Goal: Find specific page/section: Find specific page/section

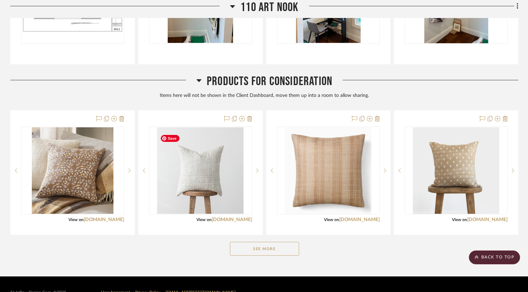
scroll to position [1121, 0]
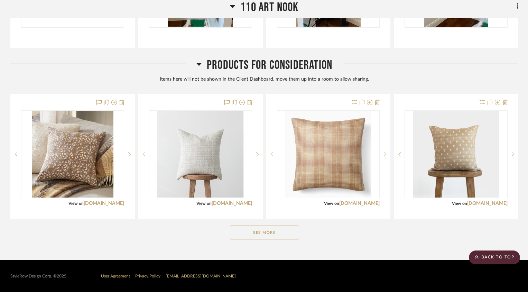
click at [260, 236] on button "See More" at bounding box center [264, 233] width 69 height 14
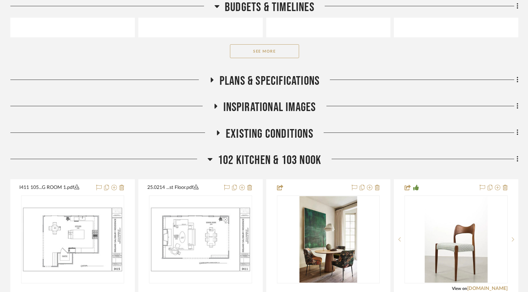
scroll to position [306, 0]
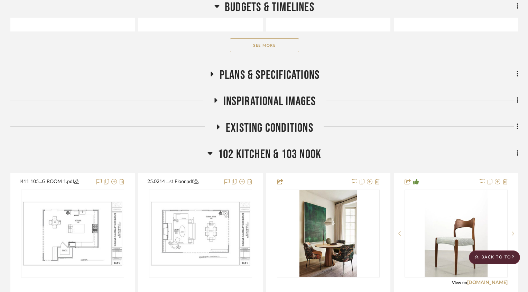
click at [208, 157] on icon at bounding box center [210, 153] width 5 height 8
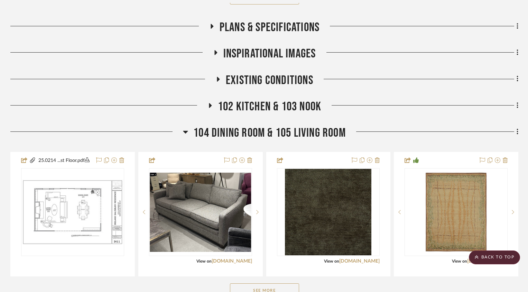
scroll to position [356, 0]
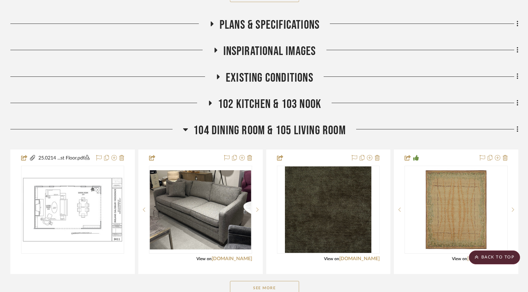
click at [183, 134] on icon at bounding box center [185, 129] width 5 height 8
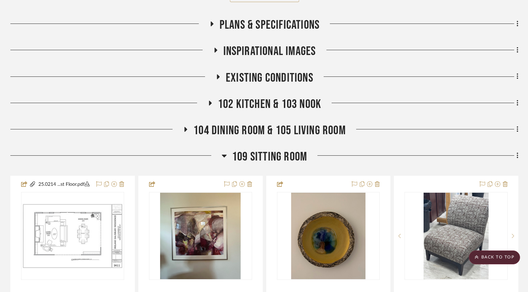
scroll to position [0, 0]
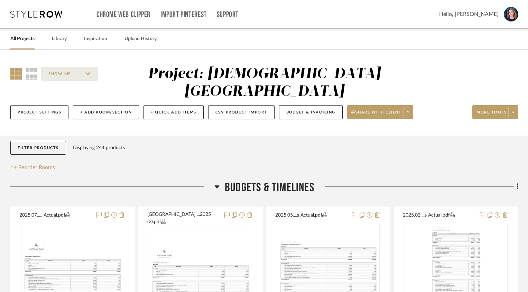
click at [25, 39] on link "All Projects" at bounding box center [22, 38] width 24 height 9
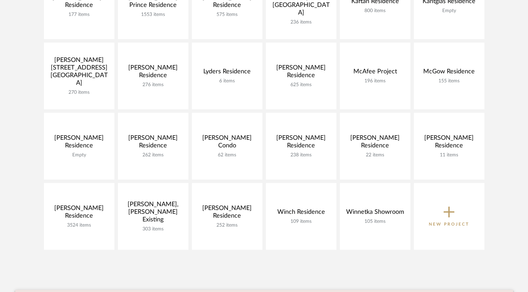
scroll to position [303, 0]
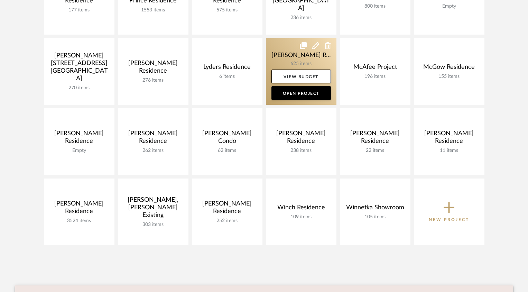
click at [278, 53] on link at bounding box center [301, 71] width 71 height 67
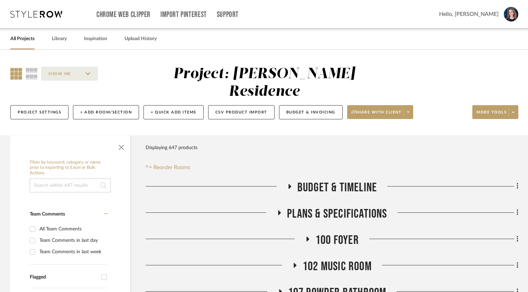
click at [120, 145] on div at bounding box center [70, 146] width 120 height 21
click at [120, 139] on span "button" at bounding box center [121, 146] width 17 height 17
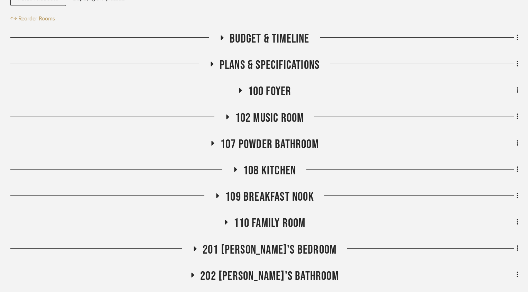
scroll to position [286, 0]
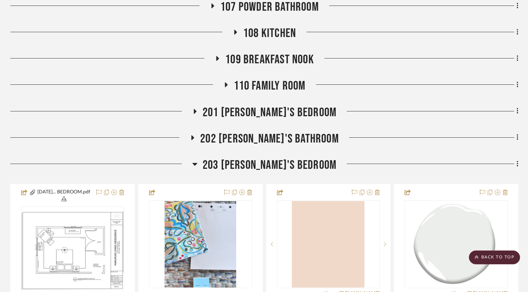
click at [197, 163] on icon at bounding box center [194, 164] width 5 height 3
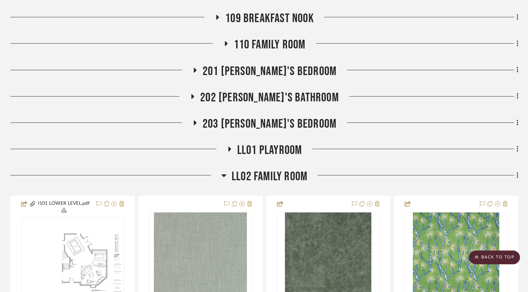
scroll to position [359, 0]
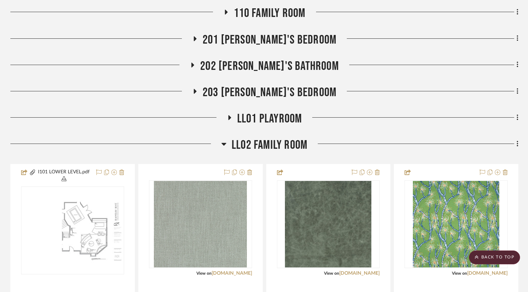
click at [223, 143] on icon at bounding box center [223, 144] width 5 height 3
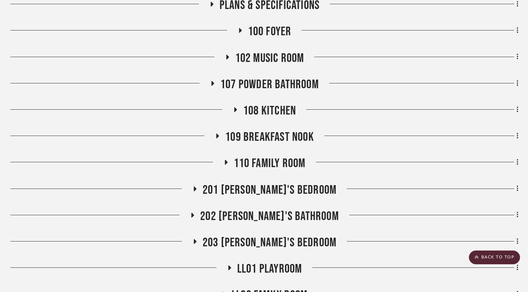
scroll to position [208, 0]
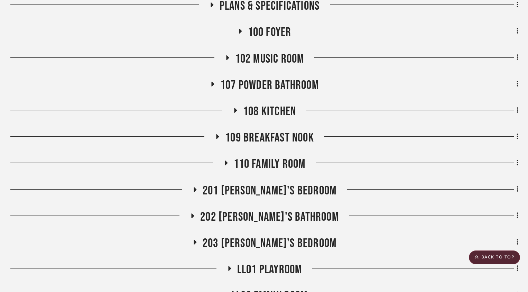
click at [210, 81] on icon at bounding box center [213, 83] width 8 height 5
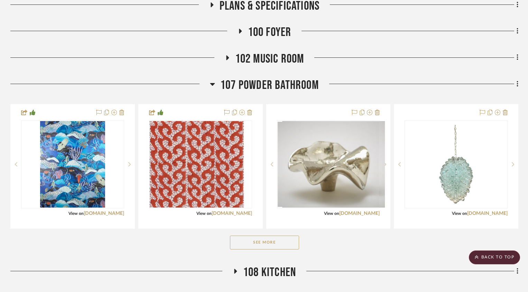
click at [254, 236] on button "See More" at bounding box center [264, 243] width 69 height 14
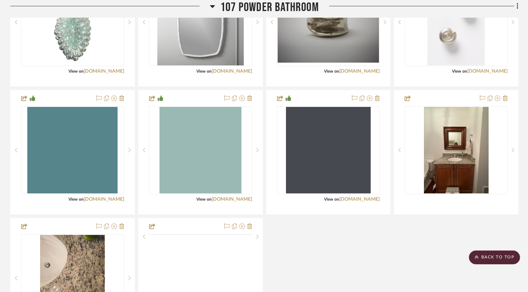
scroll to position [484, 0]
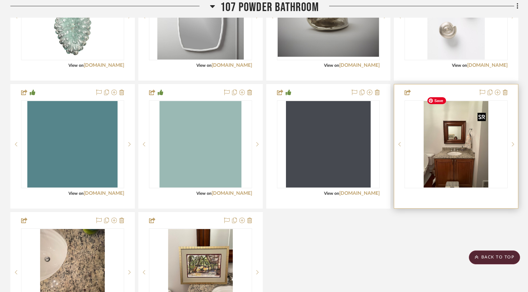
click at [0, 0] on img at bounding box center [0, 0] width 0 height 0
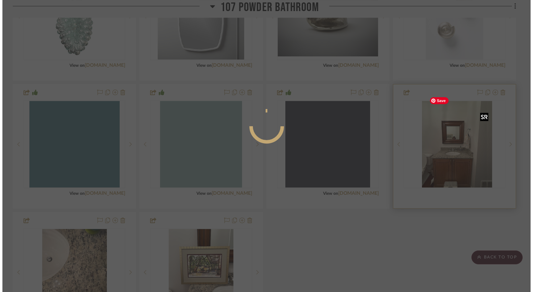
scroll to position [0, 0]
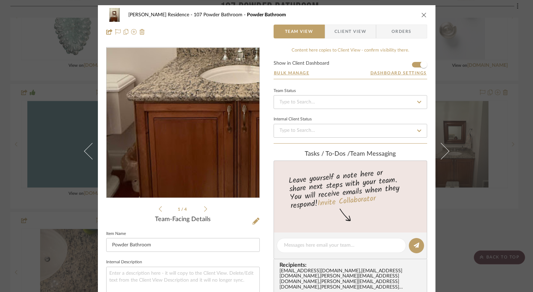
click at [159, 155] on img "0" at bounding box center [183, 123] width 112 height 150
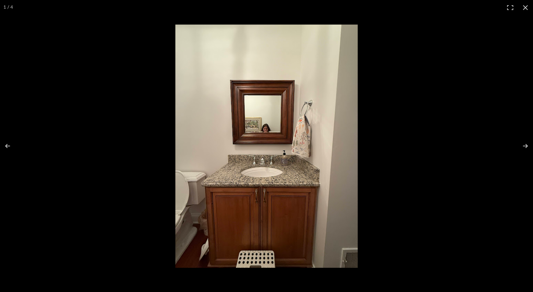
click at [264, 177] on img at bounding box center [266, 146] width 182 height 243
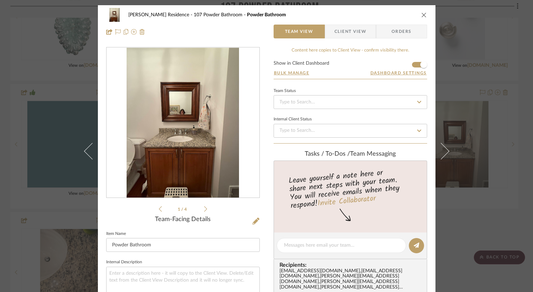
click at [204, 154] on img "0" at bounding box center [183, 123] width 112 height 150
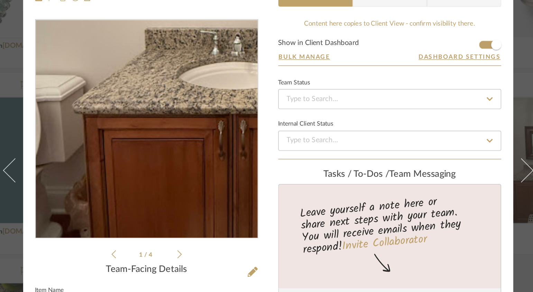
click at [157, 151] on img "0" at bounding box center [183, 123] width 112 height 150
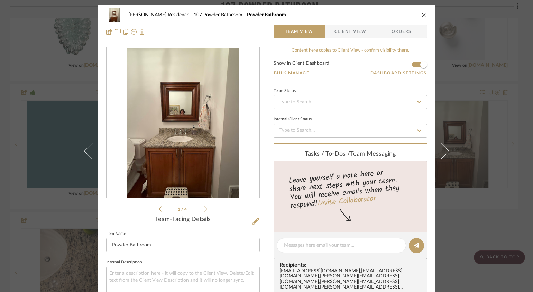
click at [421, 14] on icon "close" at bounding box center [424, 15] width 6 height 6
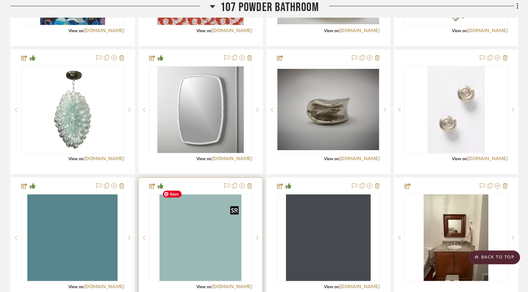
scroll to position [390, 0]
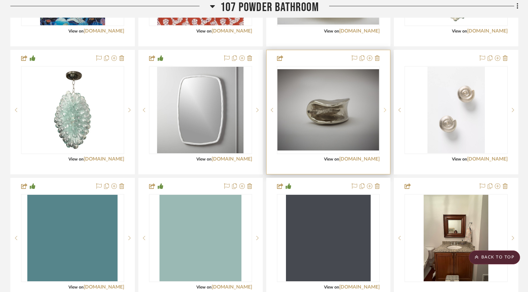
click at [384, 108] on sr-next-btn at bounding box center [385, 110] width 10 height 5
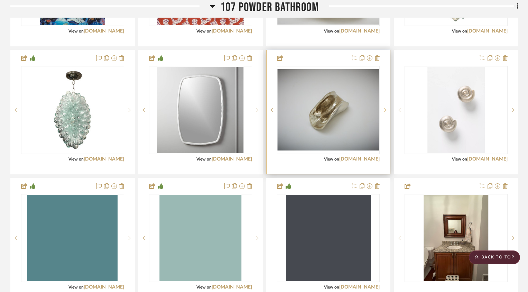
click at [384, 108] on icon at bounding box center [385, 110] width 2 height 5
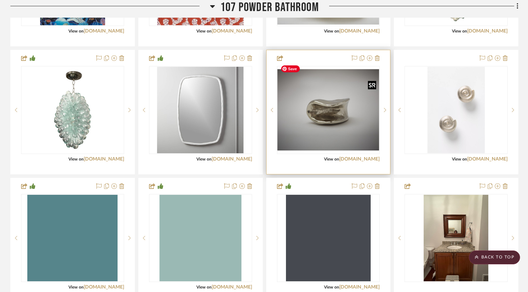
click at [335, 107] on img "0" at bounding box center [329, 109] width 102 height 81
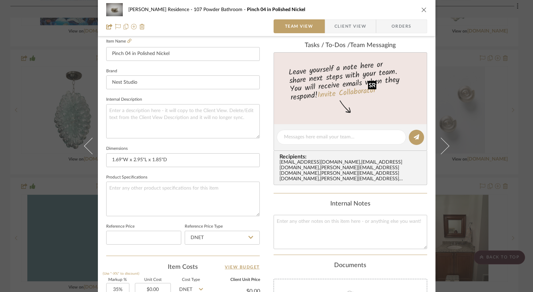
scroll to position [357, 0]
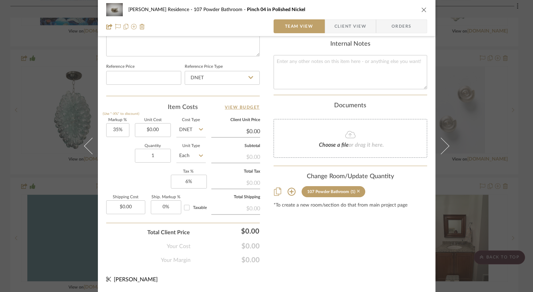
click at [358, 190] on icon at bounding box center [358, 191] width 3 height 3
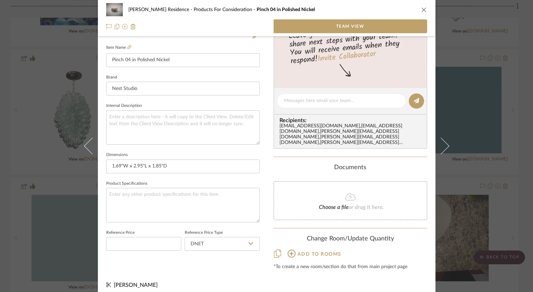
click at [421, 9] on icon "close" at bounding box center [424, 10] width 6 height 6
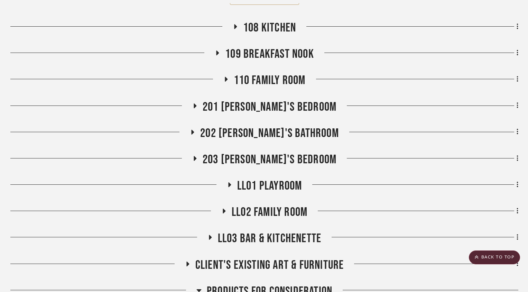
scroll to position [1055, 0]
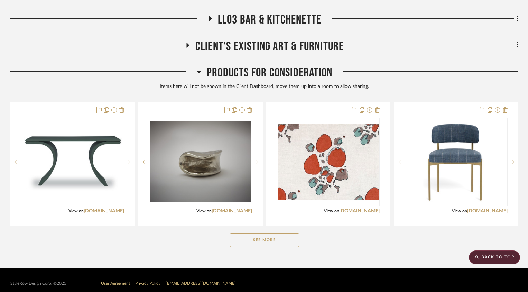
click at [257, 239] on div "See More" at bounding box center [264, 240] width 508 height 28
click at [252, 234] on button "See More" at bounding box center [264, 240] width 69 height 14
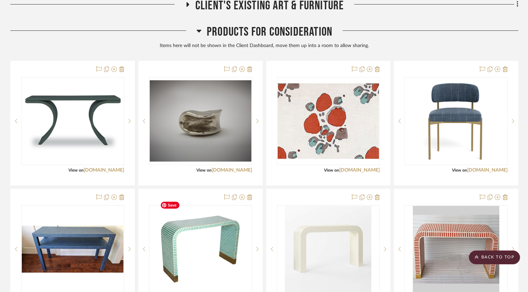
scroll to position [1088, 0]
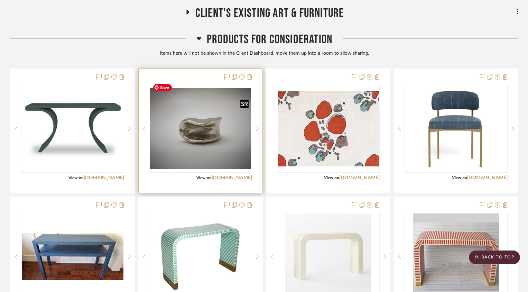
click at [207, 125] on img "0" at bounding box center [201, 128] width 102 height 81
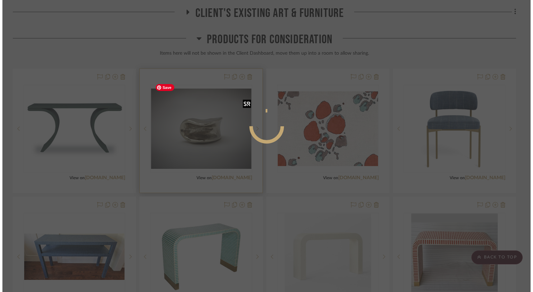
scroll to position [0, 0]
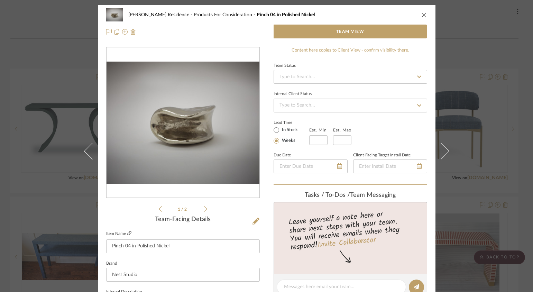
click at [130, 233] on icon at bounding box center [129, 233] width 4 height 4
click at [204, 211] on icon at bounding box center [205, 209] width 3 height 6
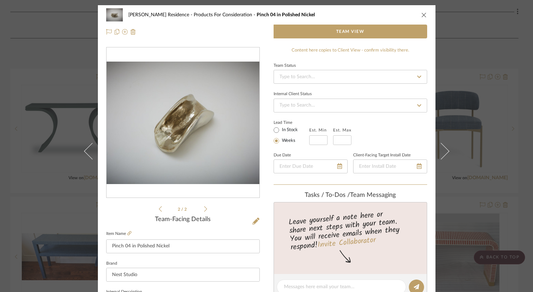
click at [421, 17] on icon "close" at bounding box center [424, 15] width 6 height 6
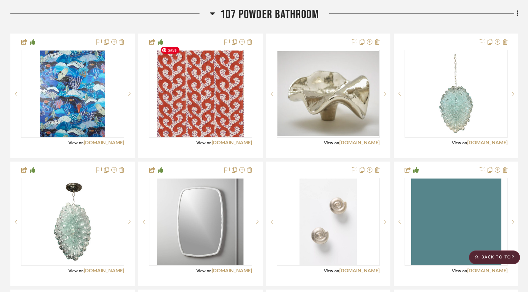
scroll to position [290, 0]
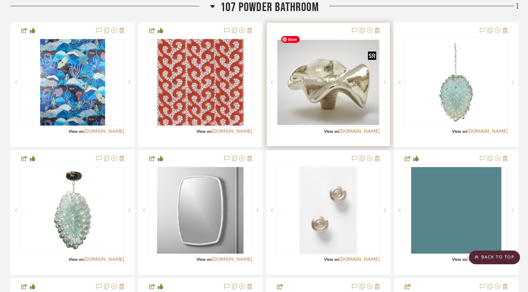
click at [335, 76] on img "0" at bounding box center [329, 82] width 102 height 85
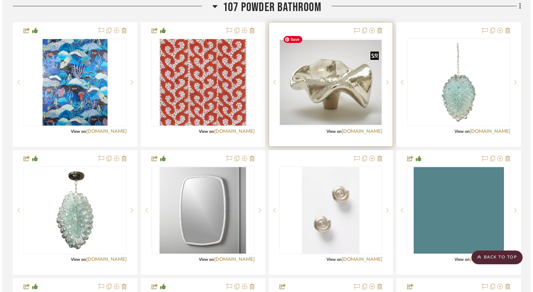
scroll to position [0, 0]
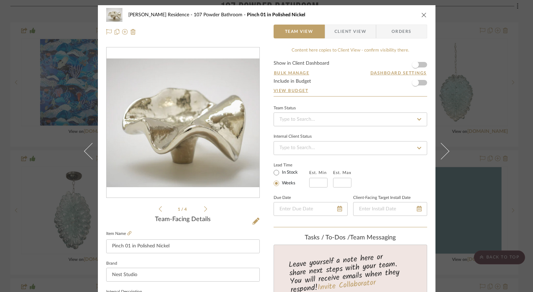
click at [421, 16] on icon "close" at bounding box center [424, 15] width 6 height 6
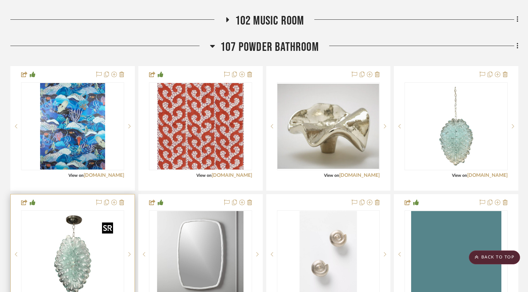
scroll to position [265, 0]
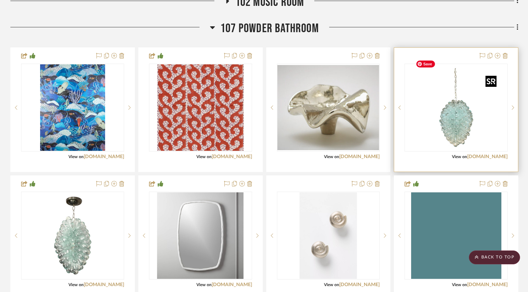
click at [454, 112] on img "0" at bounding box center [456, 107] width 86 height 86
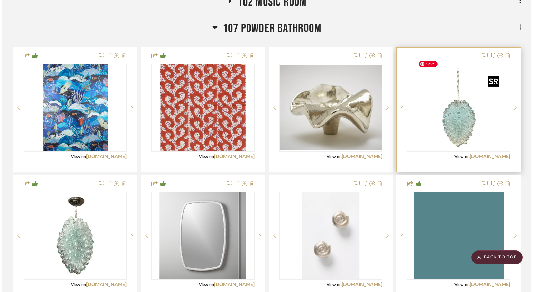
scroll to position [0, 0]
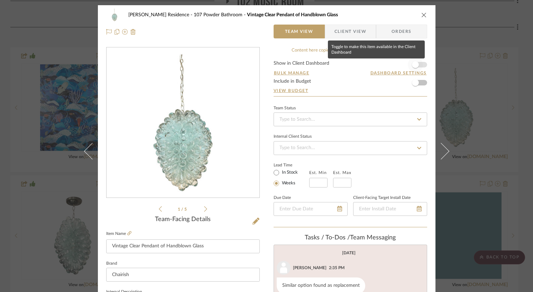
click at [419, 63] on span "button" at bounding box center [415, 64] width 15 height 15
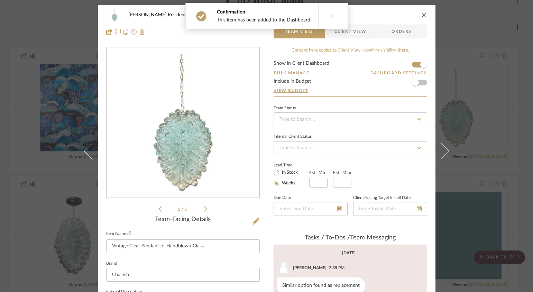
click at [422, 12] on icon "close" at bounding box center [424, 15] width 6 height 6
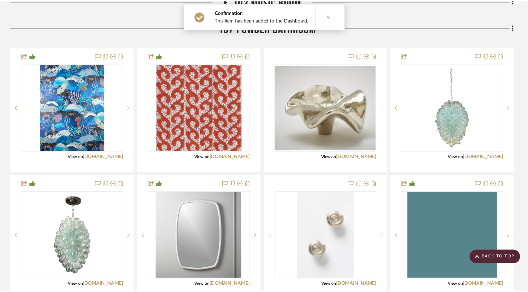
scroll to position [265, 0]
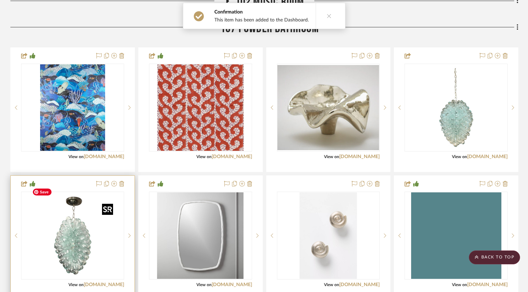
click at [93, 239] on img "0" at bounding box center [72, 235] width 86 height 86
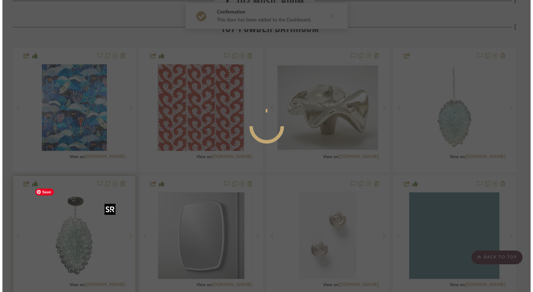
scroll to position [0, 0]
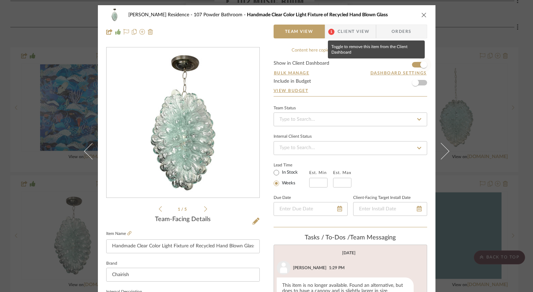
click at [417, 63] on span "button" at bounding box center [423, 64] width 15 height 15
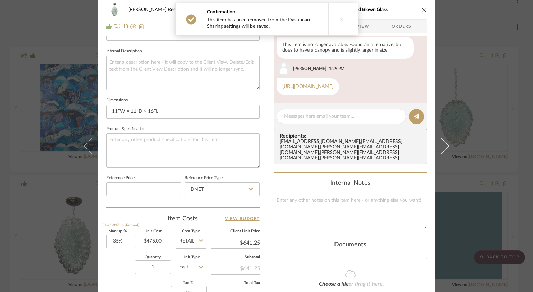
scroll to position [357, 0]
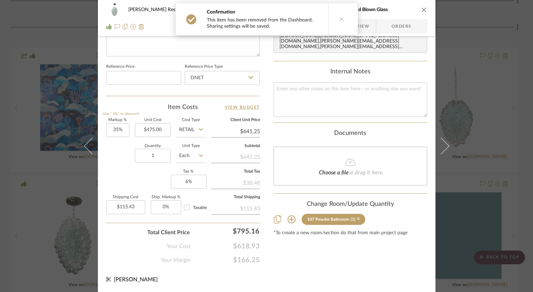
click at [359, 217] on icon at bounding box center [358, 219] width 3 height 5
click at [421, 10] on icon "close" at bounding box center [424, 10] width 6 height 6
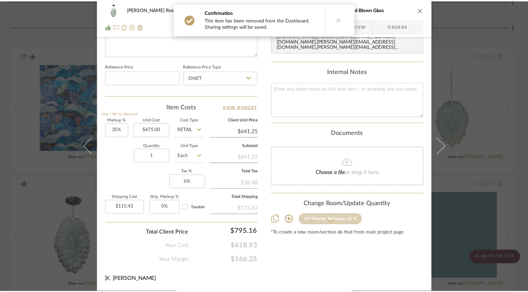
scroll to position [265, 0]
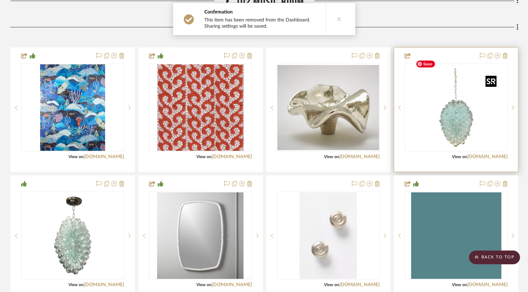
click at [466, 124] on img "0" at bounding box center [456, 107] width 86 height 86
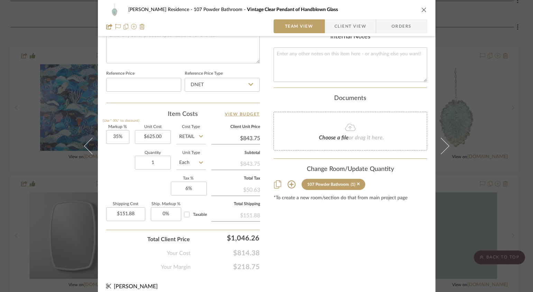
scroll to position [349, 0]
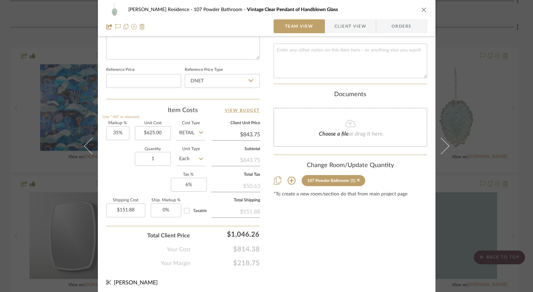
click at [422, 10] on icon "close" at bounding box center [424, 10] width 6 height 6
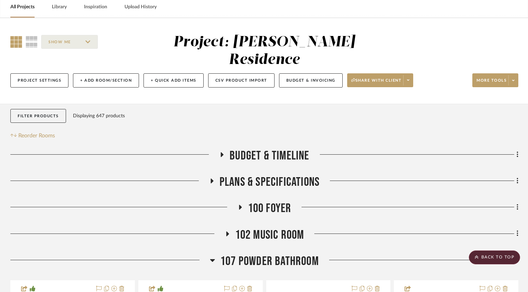
scroll to position [0, 0]
